Goal: Transaction & Acquisition: Purchase product/service

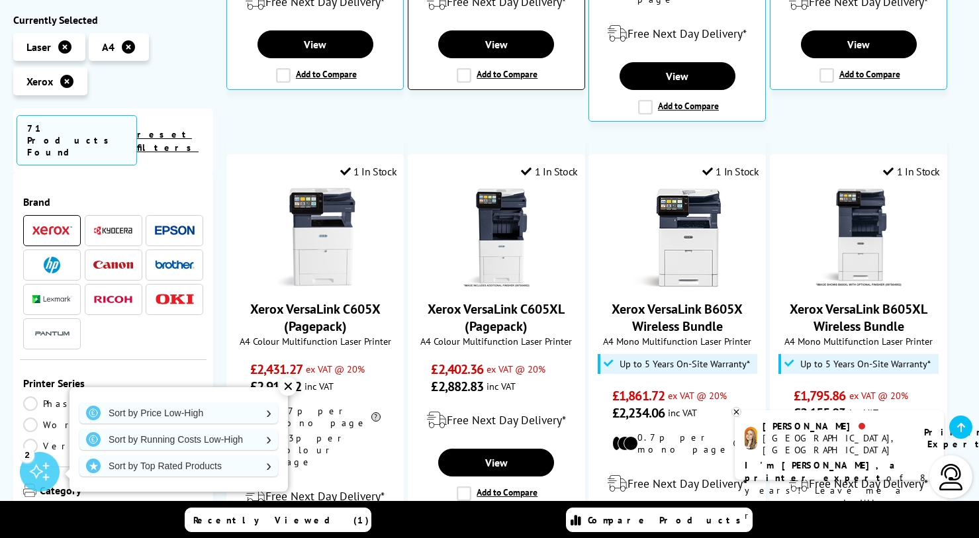
scroll to position [640, 0]
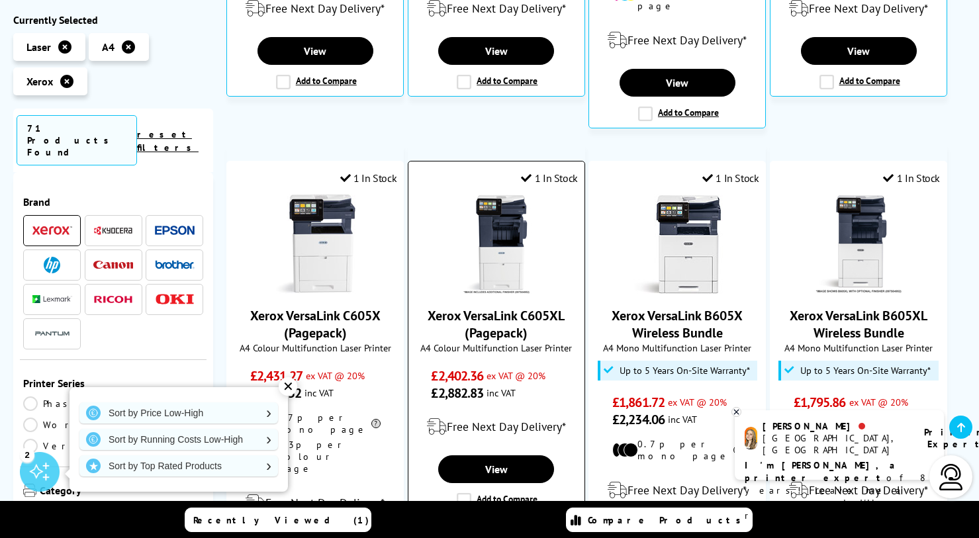
click at [500, 195] on img at bounding box center [496, 244] width 99 height 99
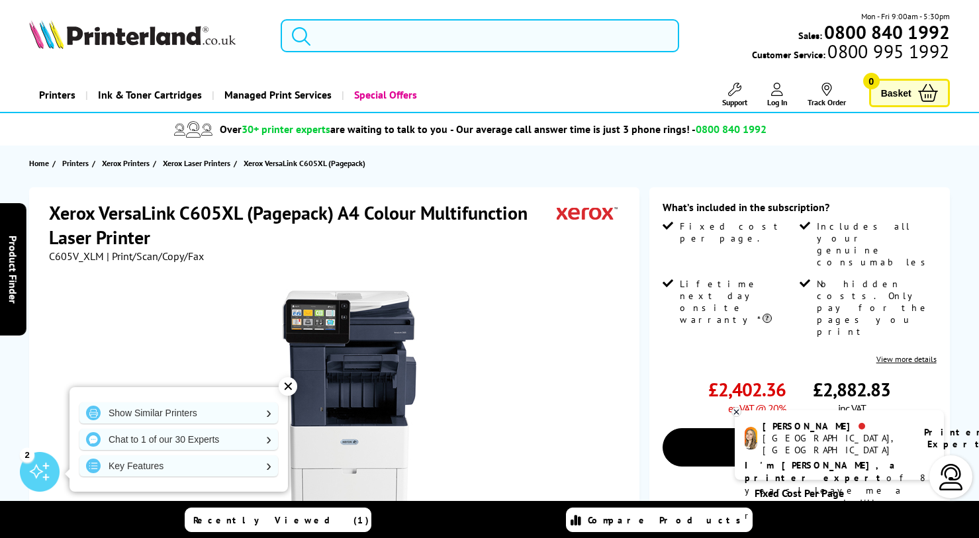
click at [355, 37] on input "search" at bounding box center [480, 35] width 398 height 33
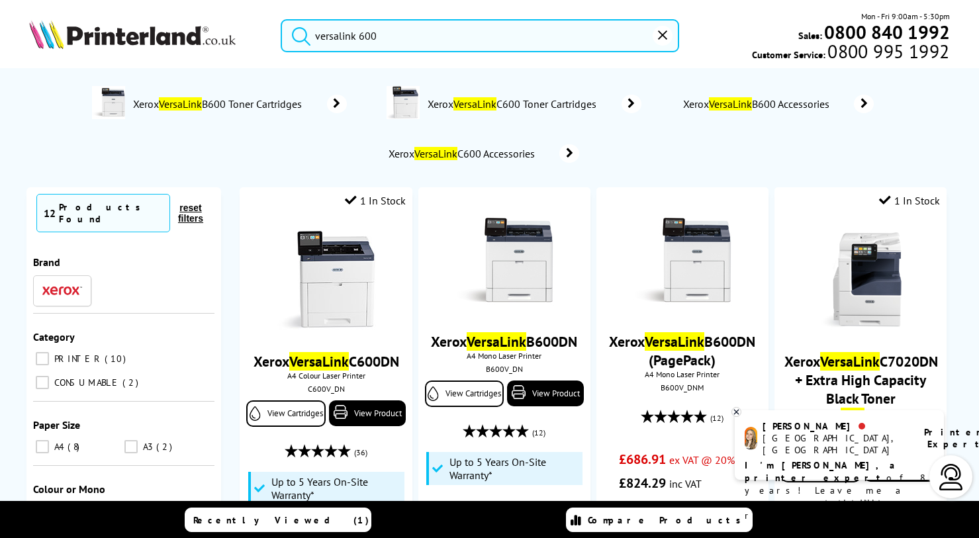
type input "versalink 600"
click at [449, 157] on mark "VersaLink" at bounding box center [435, 153] width 43 height 13
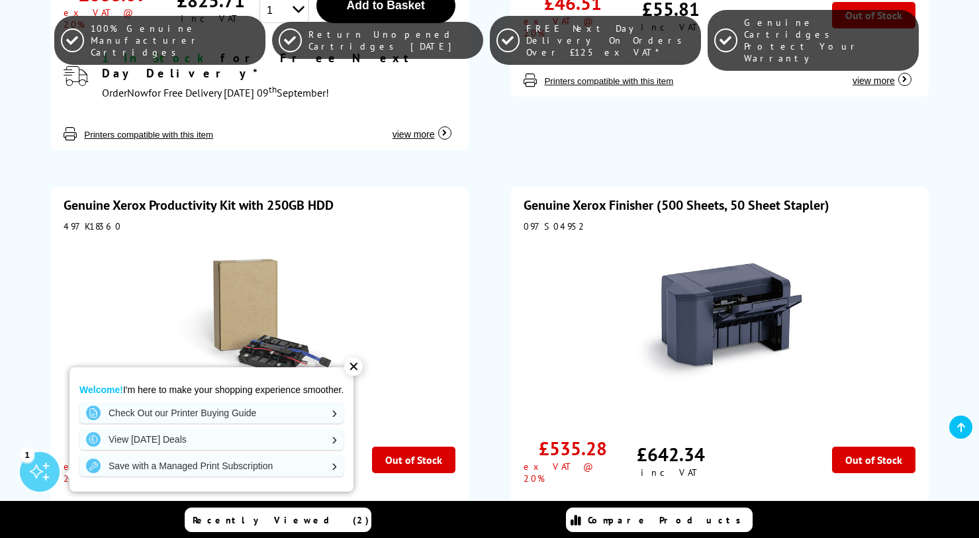
scroll to position [1044, 0]
click at [690, 292] on img at bounding box center [718, 320] width 165 height 165
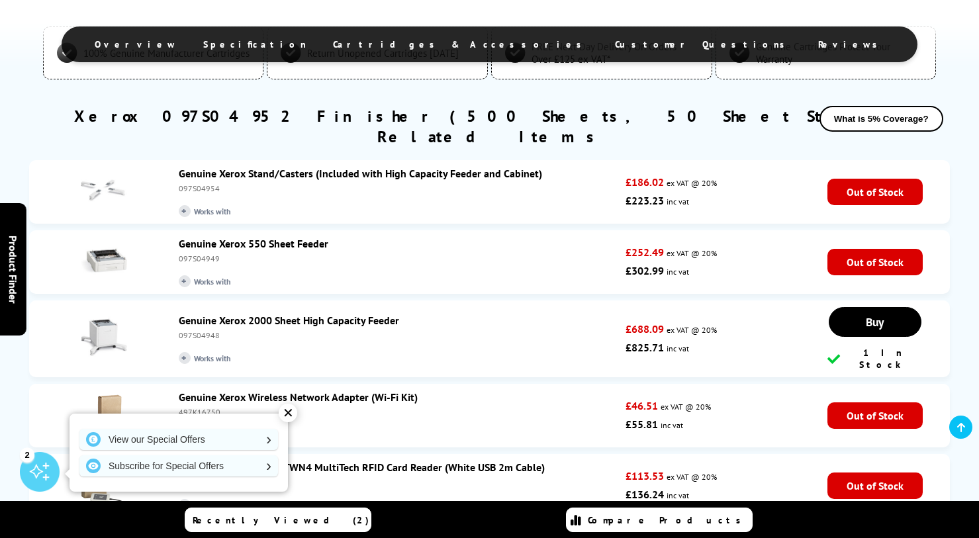
scroll to position [1153, 0]
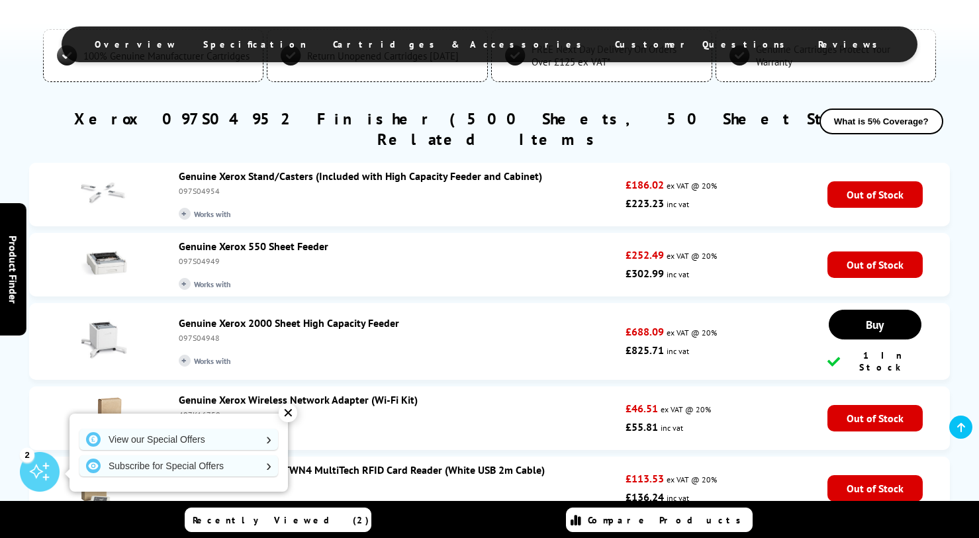
click at [451, 44] on span "Cartridges & Accessories" at bounding box center [460, 44] width 255 height 12
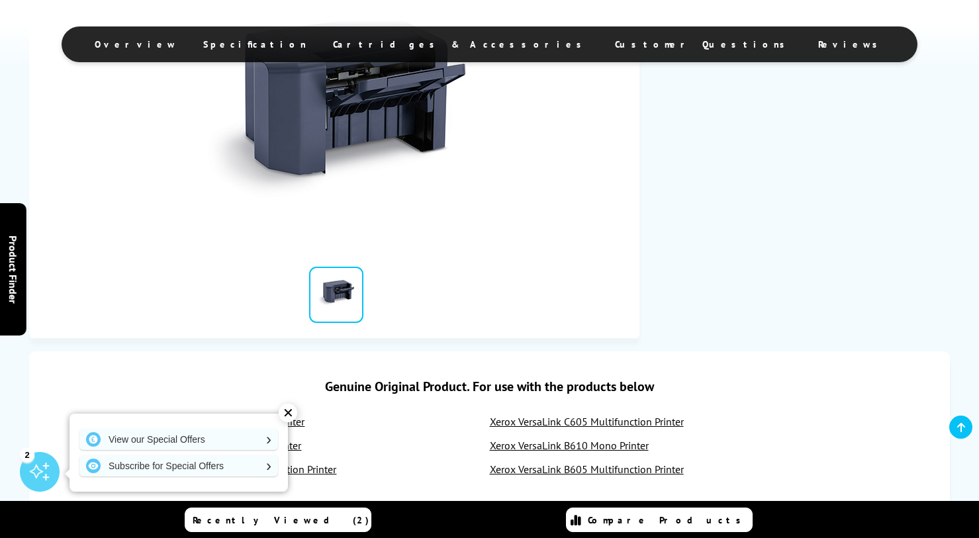
scroll to position [0, 0]
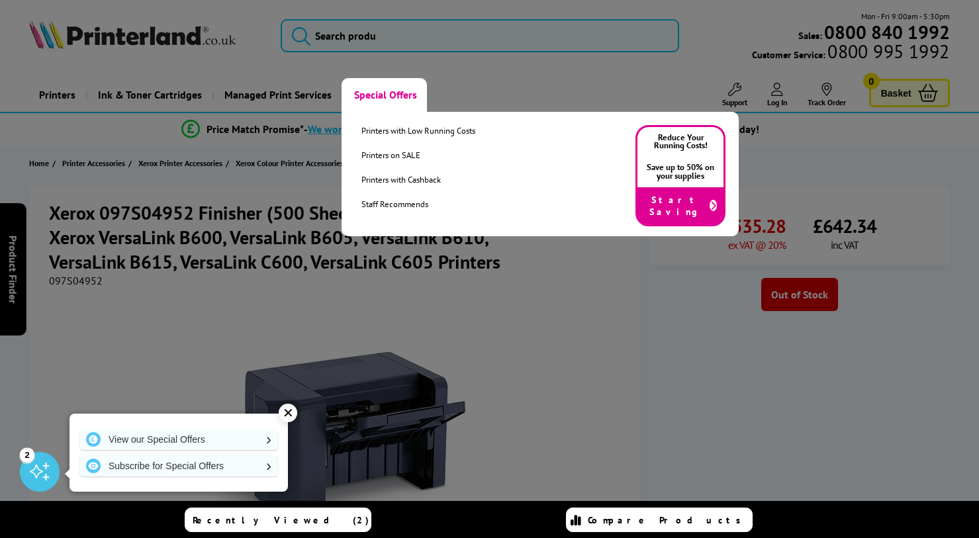
click at [371, 94] on link "Special Offers" at bounding box center [383, 95] width 85 height 34
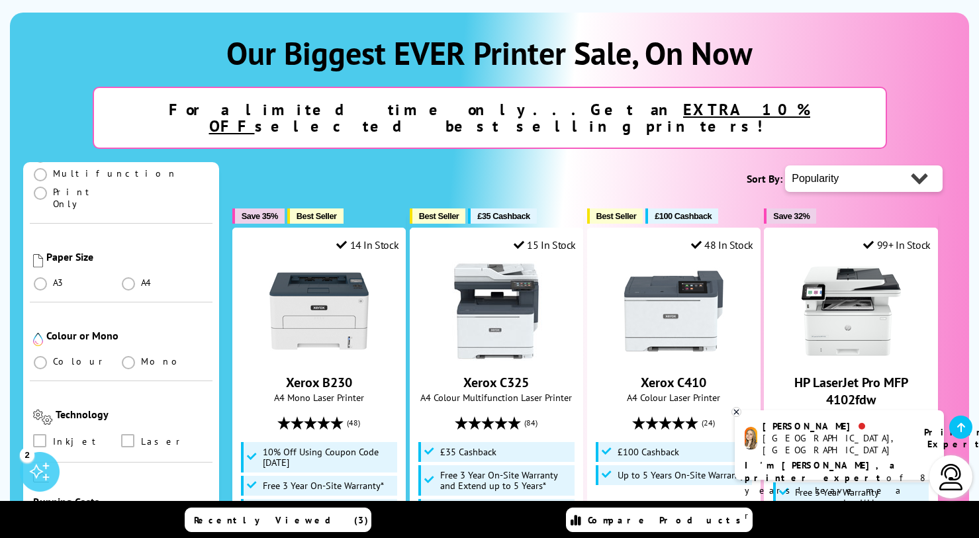
scroll to position [319, 0]
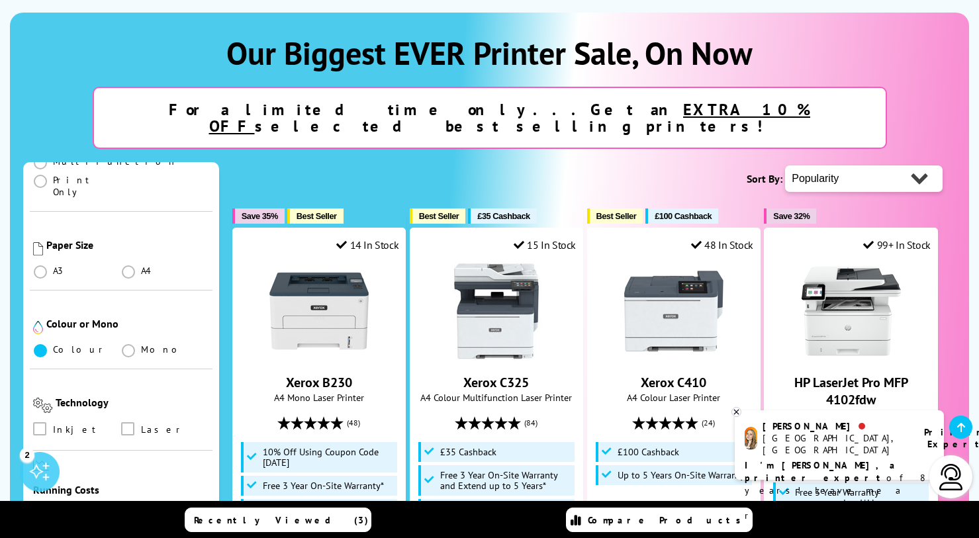
click at [41, 344] on span at bounding box center [40, 350] width 13 height 13
click at [53, 345] on input "radio" at bounding box center [53, 345] width 0 height 0
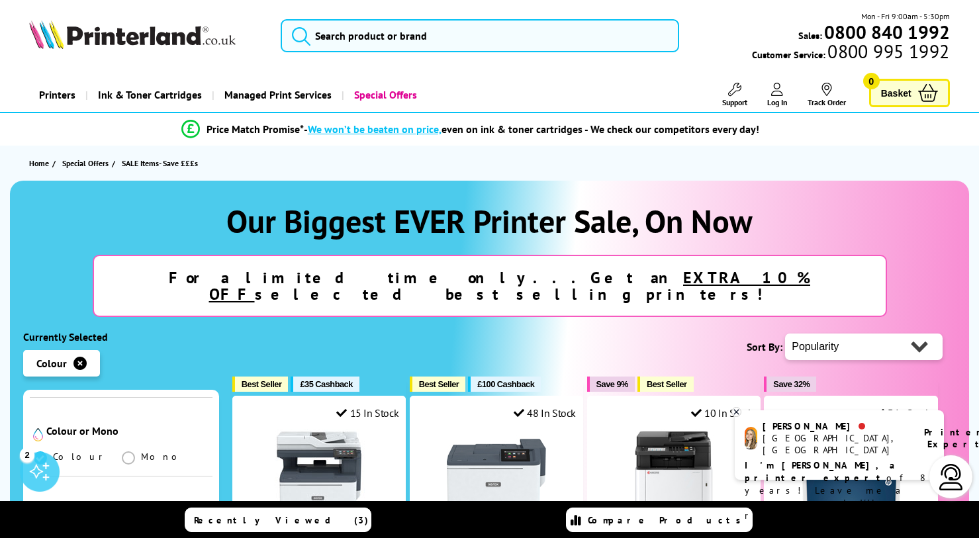
scroll to position [440, 0]
click at [125, 529] on span at bounding box center [127, 535] width 13 height 13
click at [140, 531] on input "checkbox" at bounding box center [140, 531] width 0 height 0
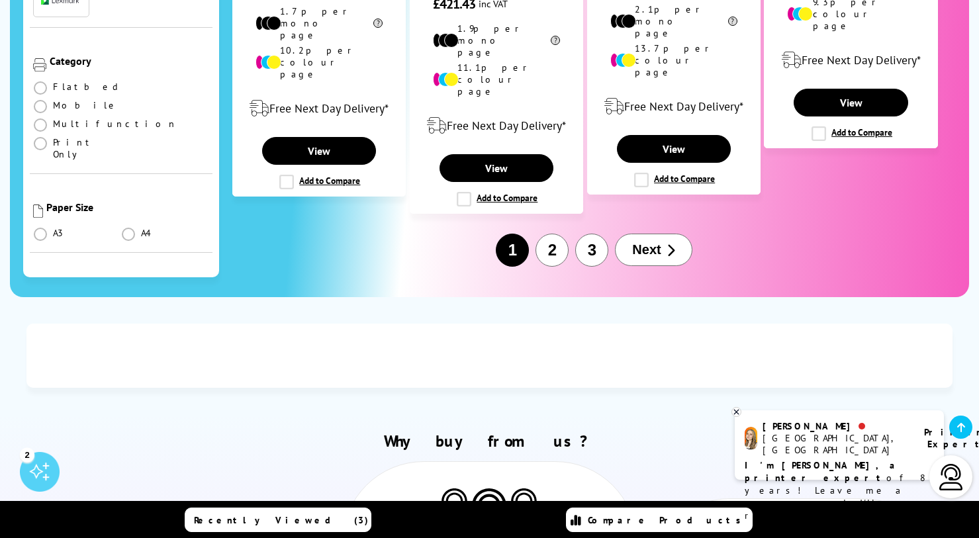
scroll to position [1946, 0]
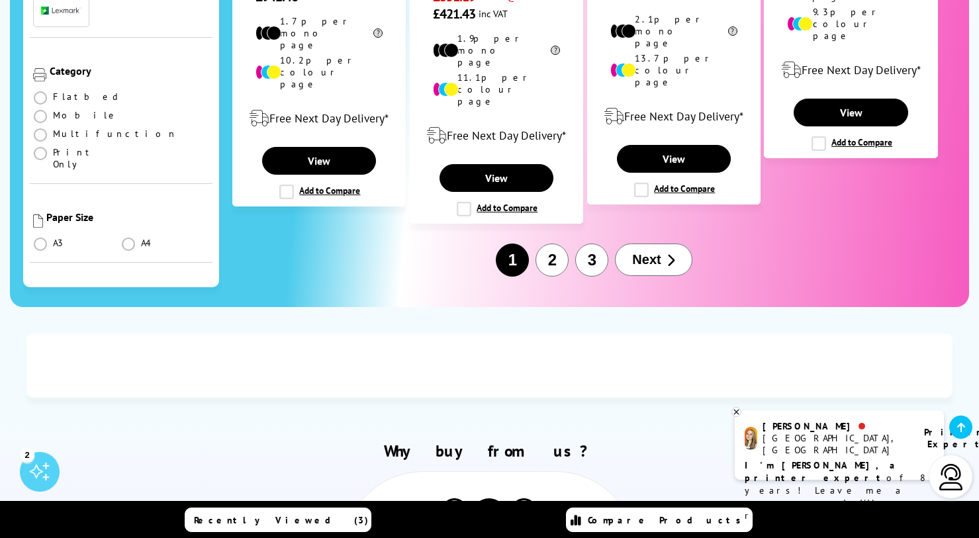
click at [640, 252] on span "Next" at bounding box center [646, 259] width 28 height 15
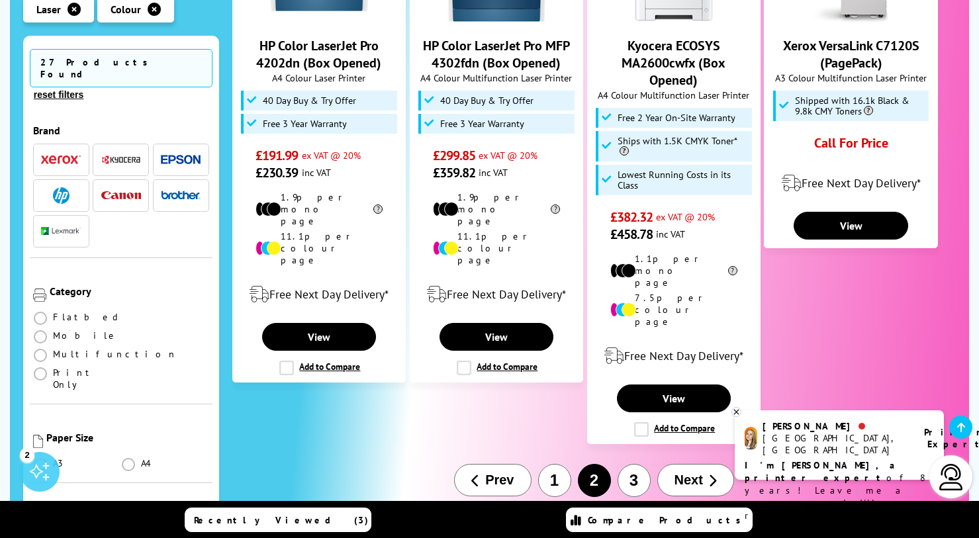
scroll to position [1678, 0]
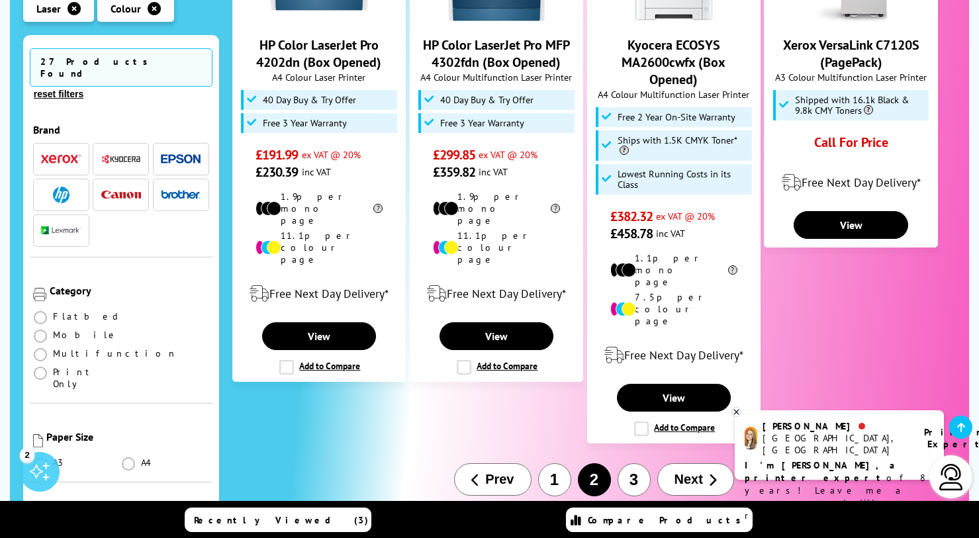
click at [626, 463] on button "3" at bounding box center [633, 479] width 33 height 33
